Goal: Transaction & Acquisition: Purchase product/service

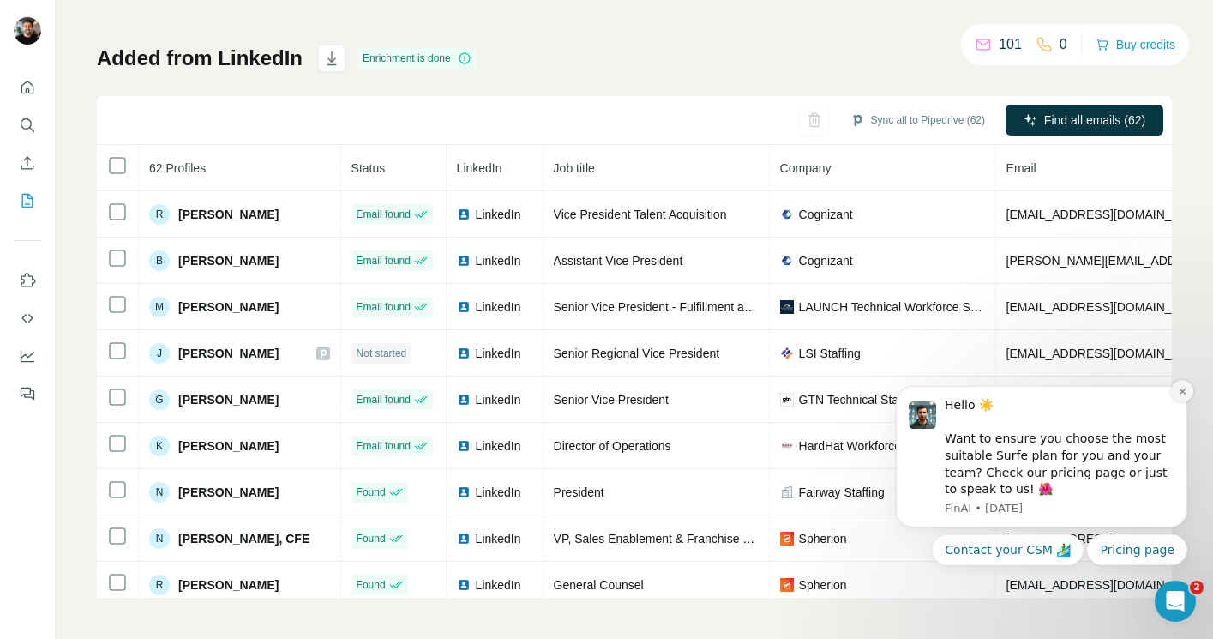
click at [1189, 387] on button "Dismiss notification" at bounding box center [1182, 391] width 22 height 22
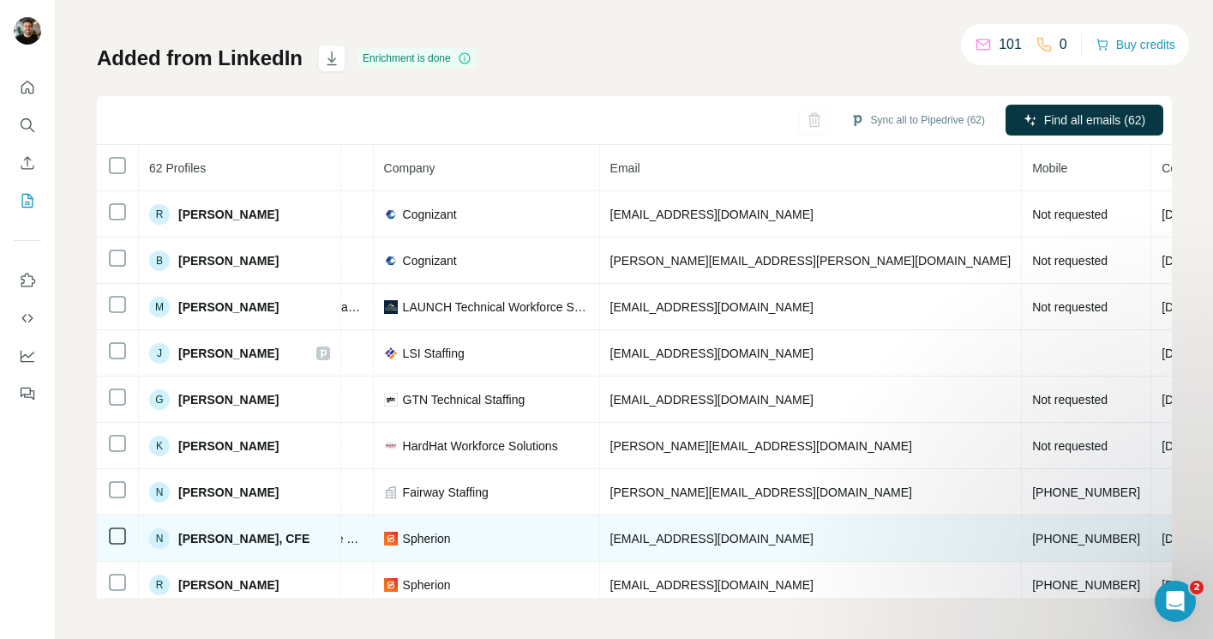
scroll to position [0, 503]
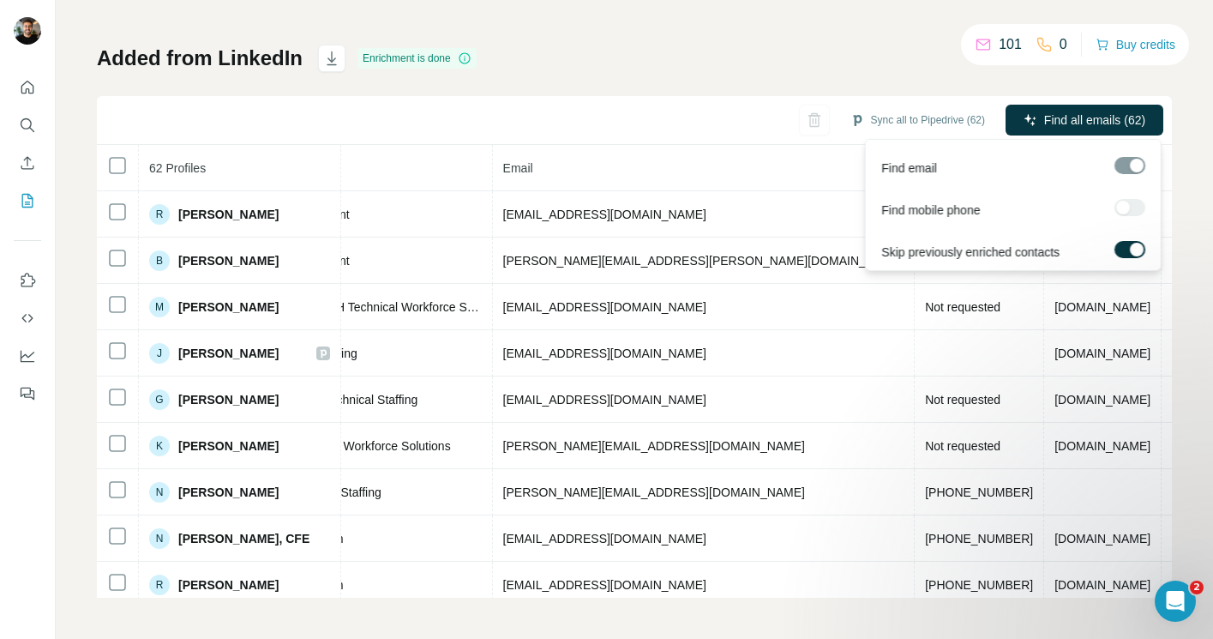
click at [1126, 207] on div at bounding box center [1130, 207] width 31 height 17
click at [1123, 209] on div at bounding box center [1130, 207] width 31 height 17
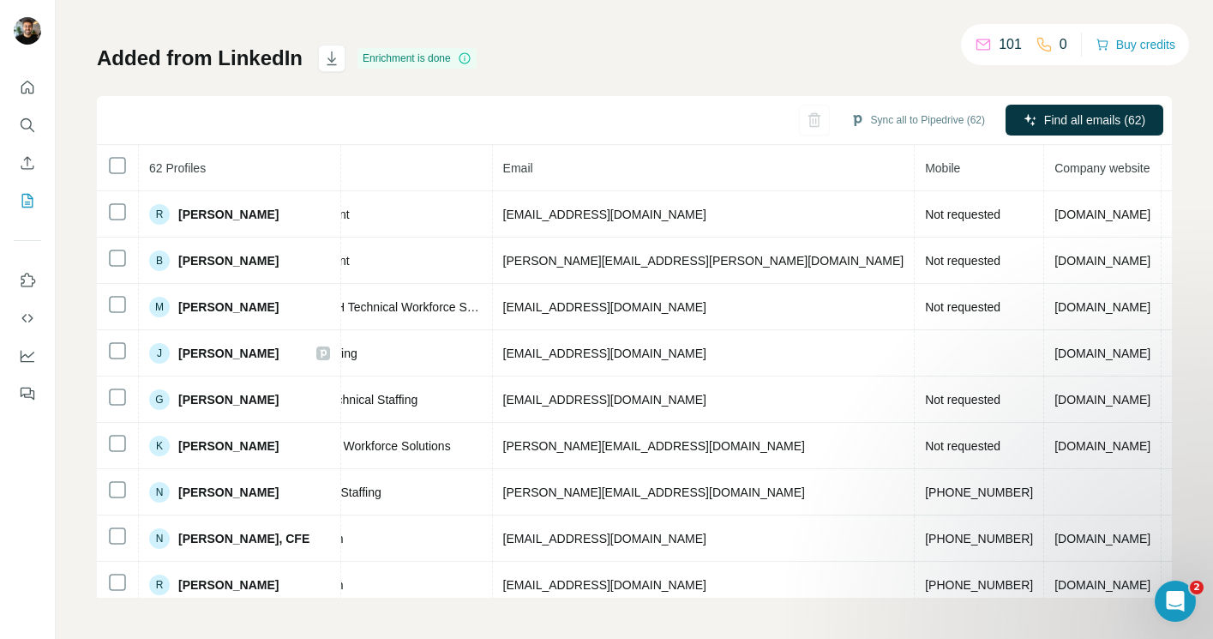
click at [1060, 46] on p "0" at bounding box center [1064, 44] width 8 height 21
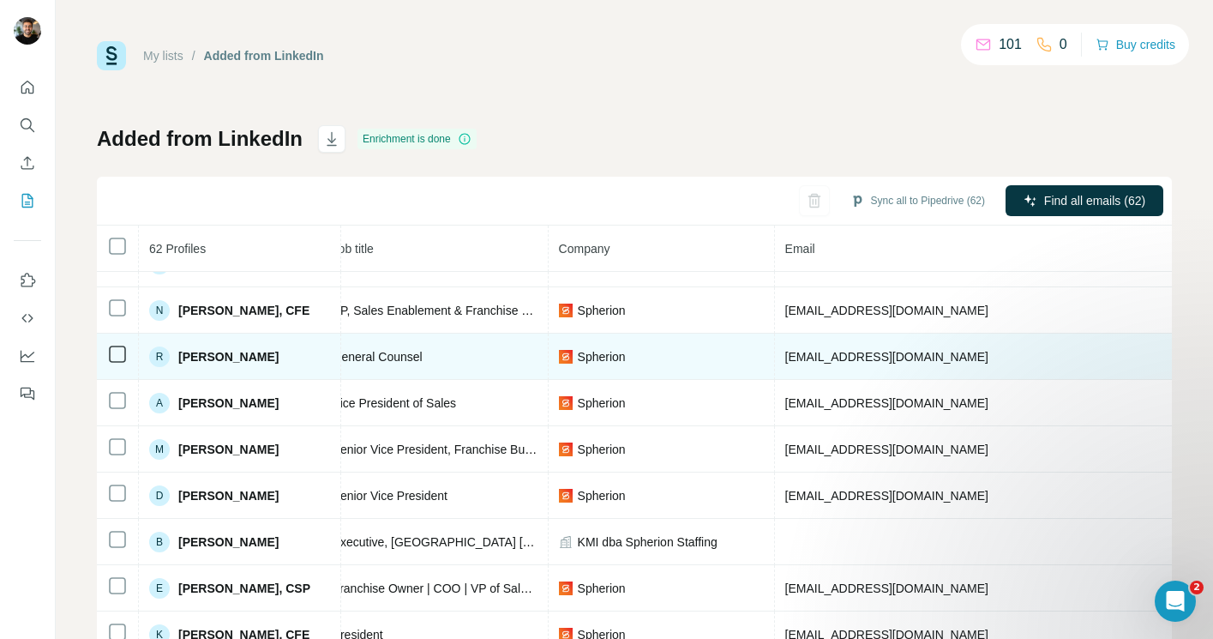
scroll to position [0, 221]
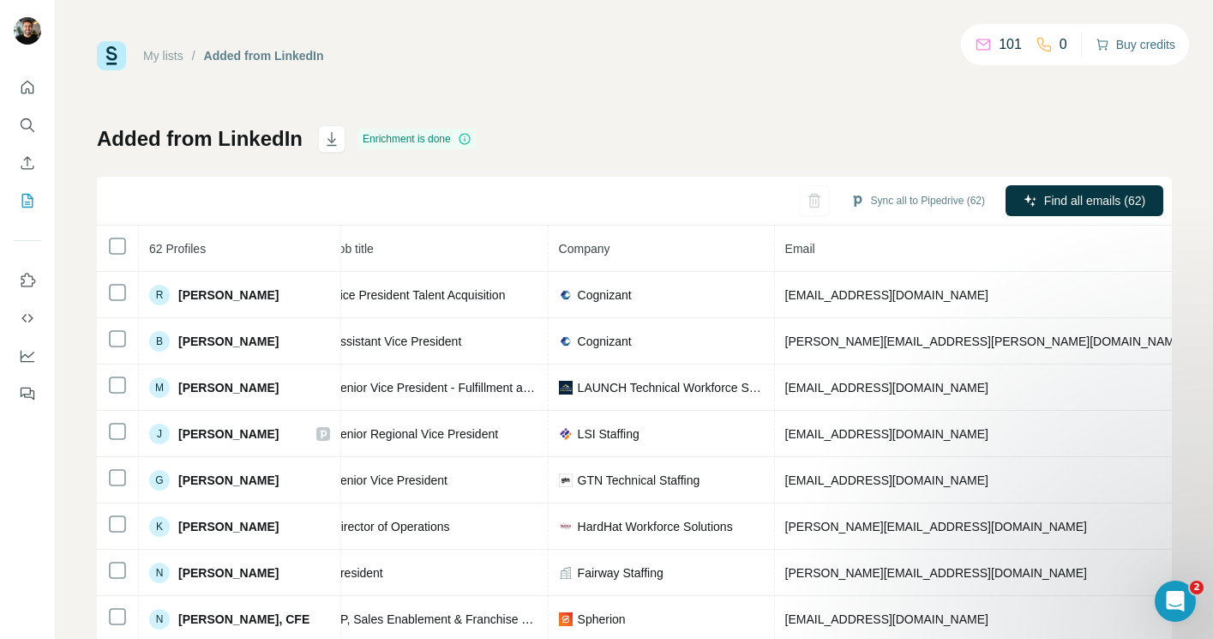
click at [1108, 47] on button "Buy credits" at bounding box center [1136, 45] width 80 height 24
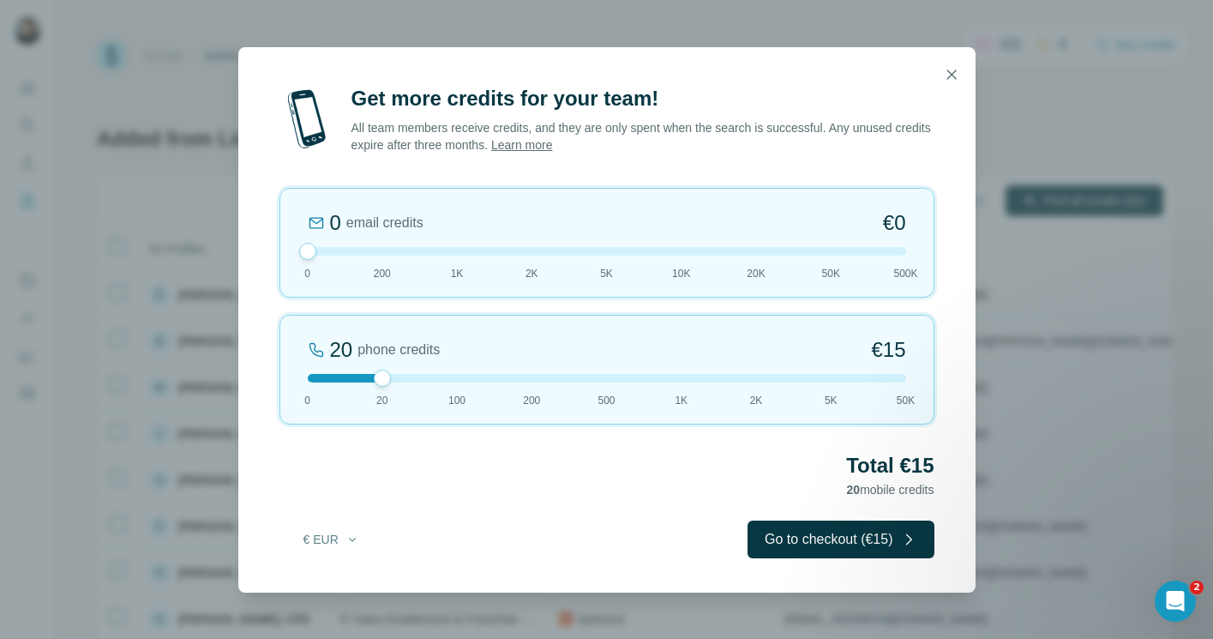
drag, startPoint x: 358, startPoint y: 252, endPoint x: 240, endPoint y: 251, distance: 118.3
click at [240, 251] on div "Get more credits for your team! All team members receive credits, and they are …" at bounding box center [606, 339] width 737 height 508
click at [943, 69] on icon "button" at bounding box center [951, 74] width 17 height 17
